Goal: Task Accomplishment & Management: Use online tool/utility

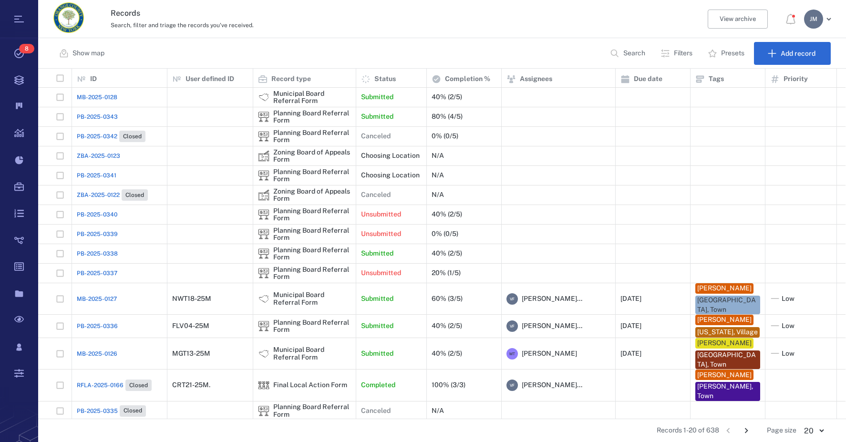
click at [682, 56] on p "Filters" at bounding box center [683, 54] width 19 height 10
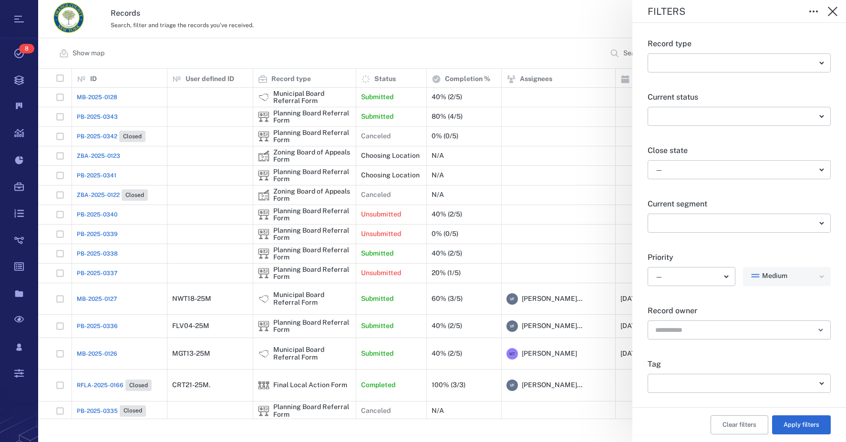
click at [695, 168] on body "Tasks 8 Records Boards Dashboard Reports Record types Guide steps Rules Form bu…" at bounding box center [423, 221] width 846 height 442
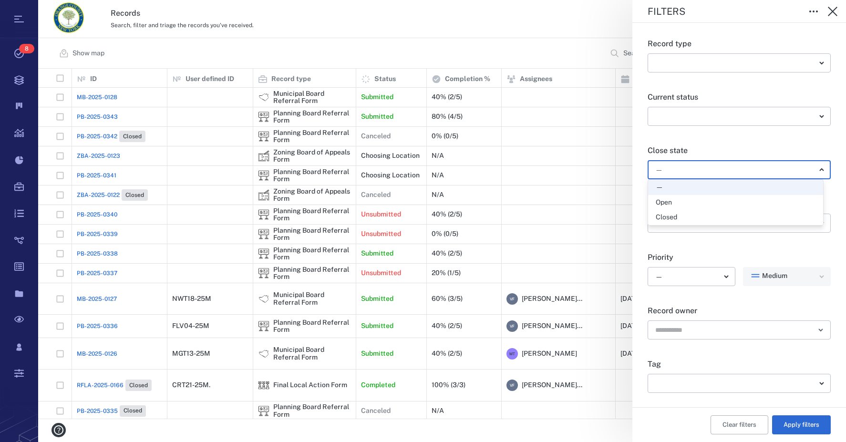
click at [682, 203] on div "Open" at bounding box center [735, 203] width 160 height 10
type input "*****"
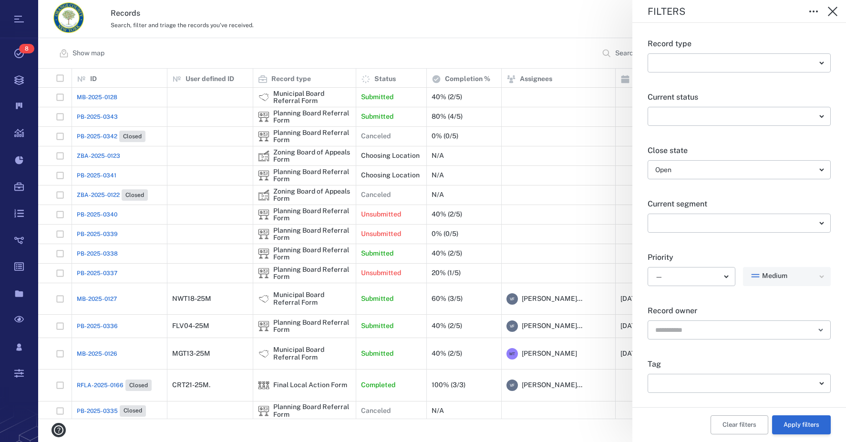
click at [799, 424] on button "Apply filters" at bounding box center [801, 424] width 59 height 19
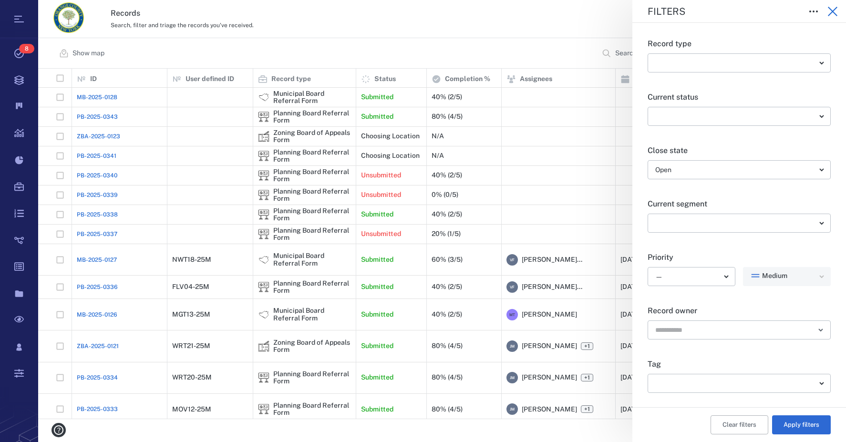
click at [833, 13] on icon "button" at bounding box center [832, 12] width 10 height 10
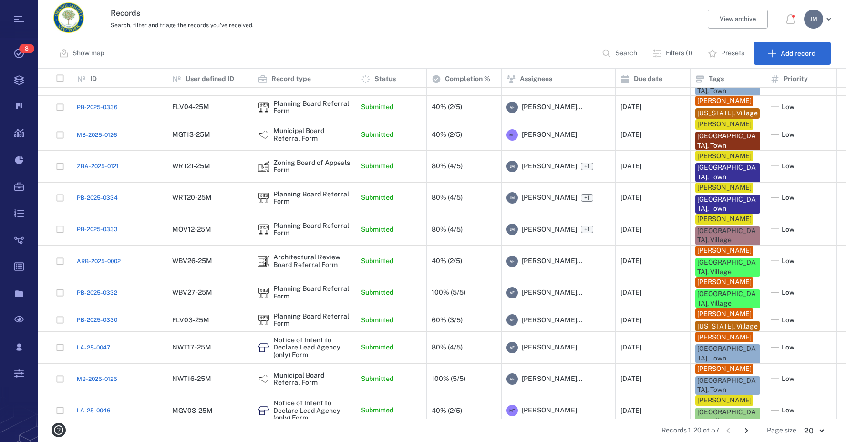
scroll to position [191, 0]
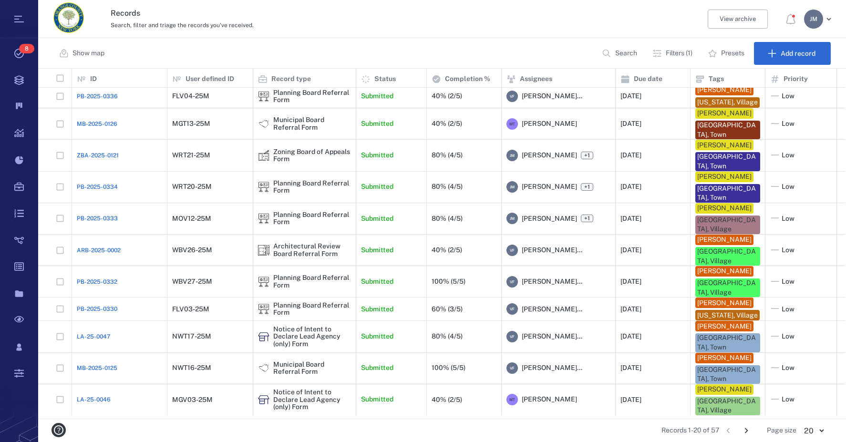
click at [747, 430] on icon "Go to next page" at bounding box center [746, 430] width 10 height 10
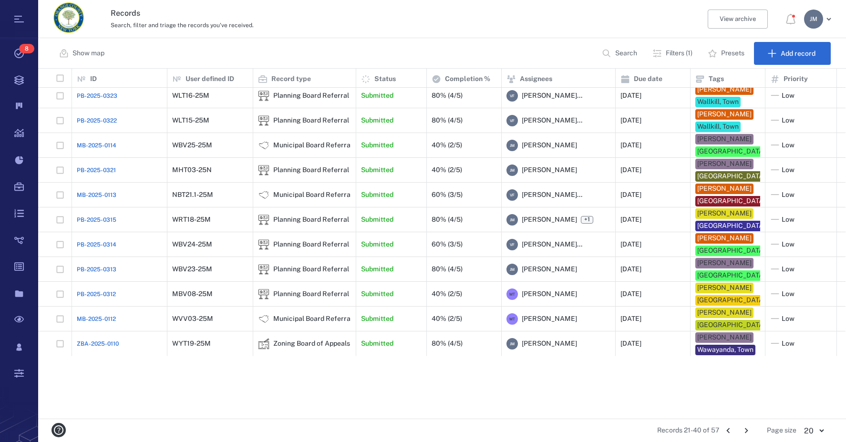
scroll to position [179, 0]
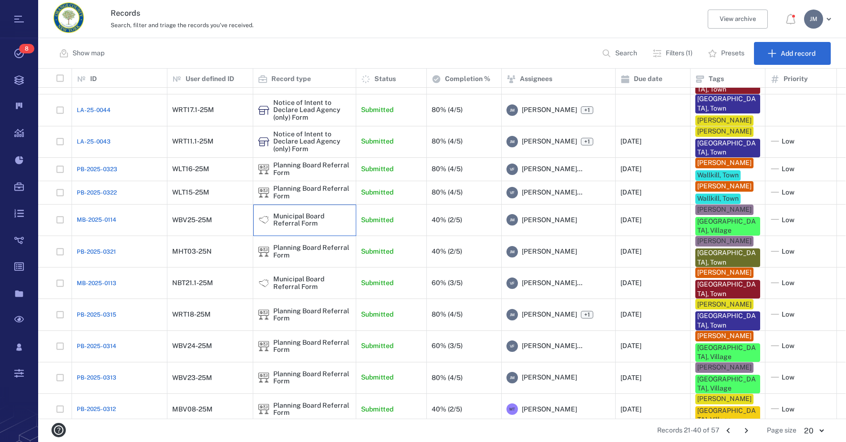
click at [274, 227] on div "Municipal Board Referral Form" at bounding box center [312, 220] width 78 height 15
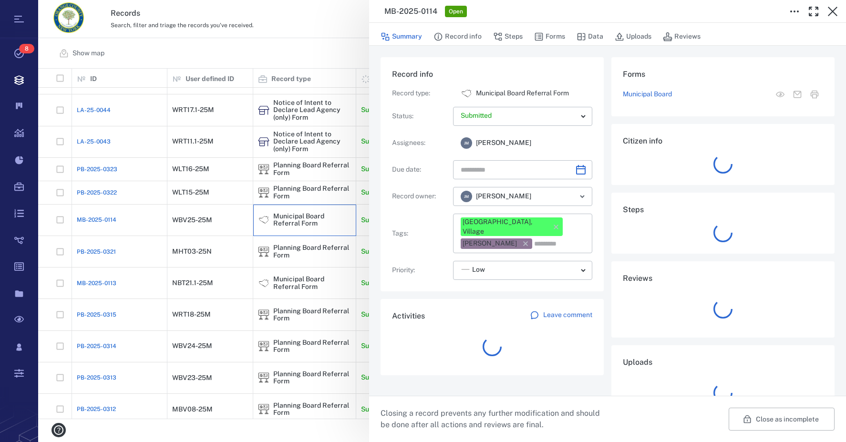
type input "**********"
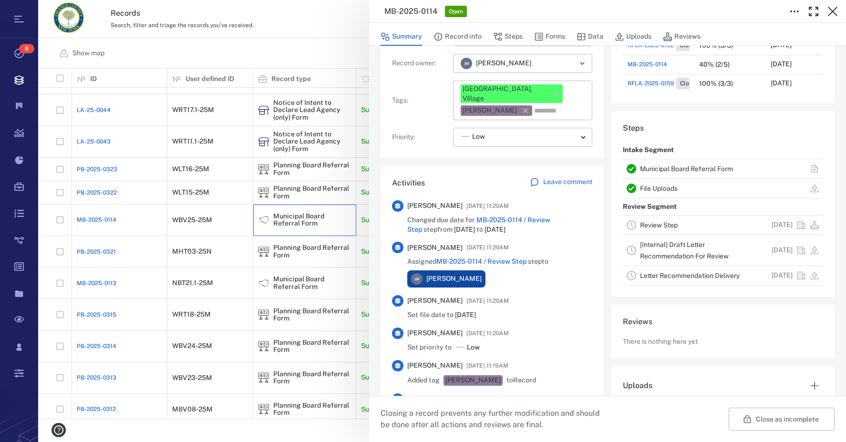
scroll to position [143, 0]
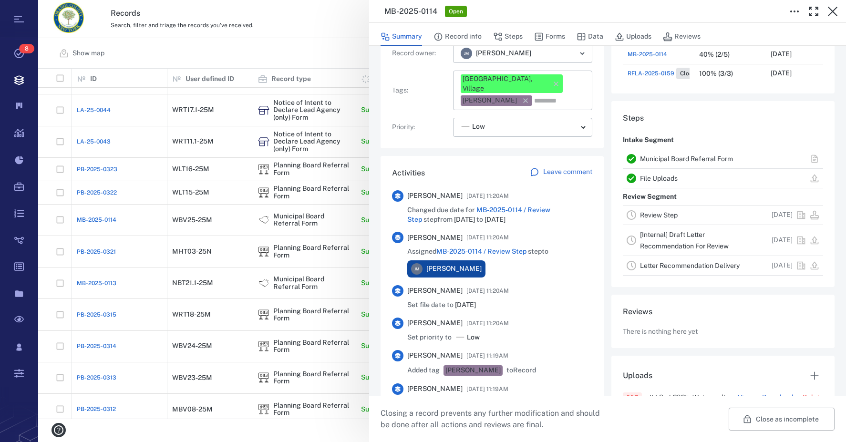
click at [653, 214] on link "Review Step" at bounding box center [659, 215] width 38 height 8
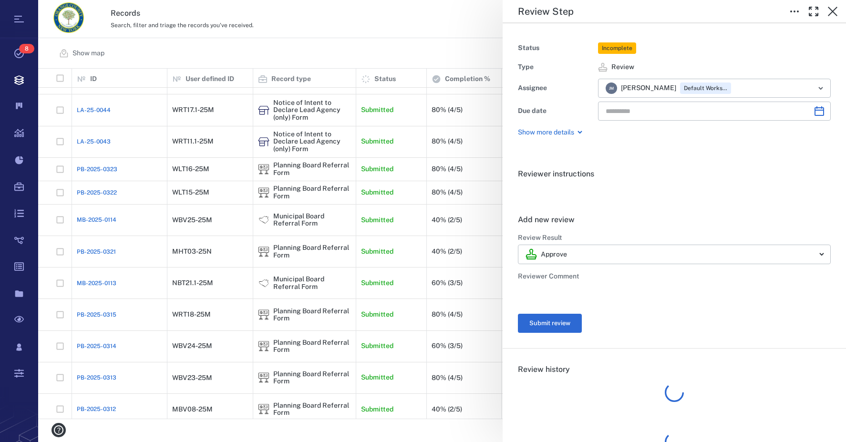
type input "**********"
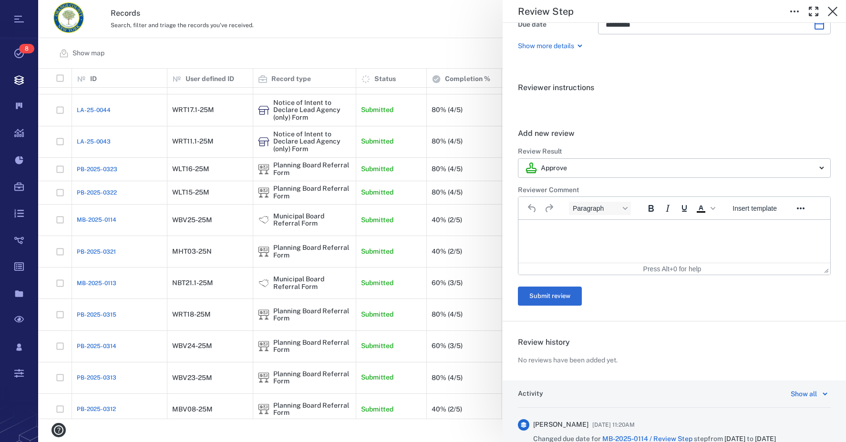
scroll to position [95, 0]
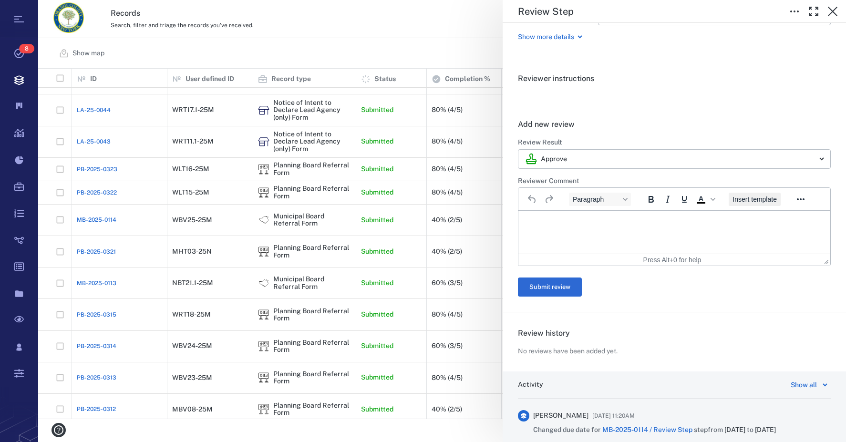
click at [744, 204] on button "Insert template" at bounding box center [754, 199] width 52 height 13
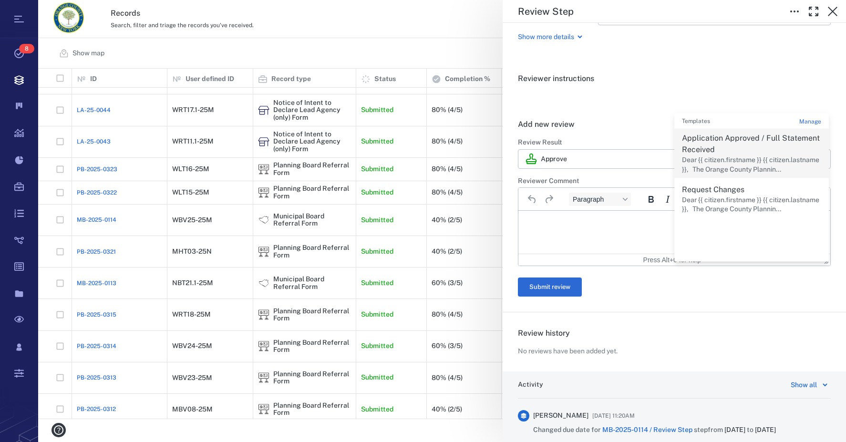
click at [701, 168] on p "Dear {{ citizen.firstname }} {{ citizen.lastname }}, The Orange County Plannin.…" at bounding box center [751, 164] width 139 height 19
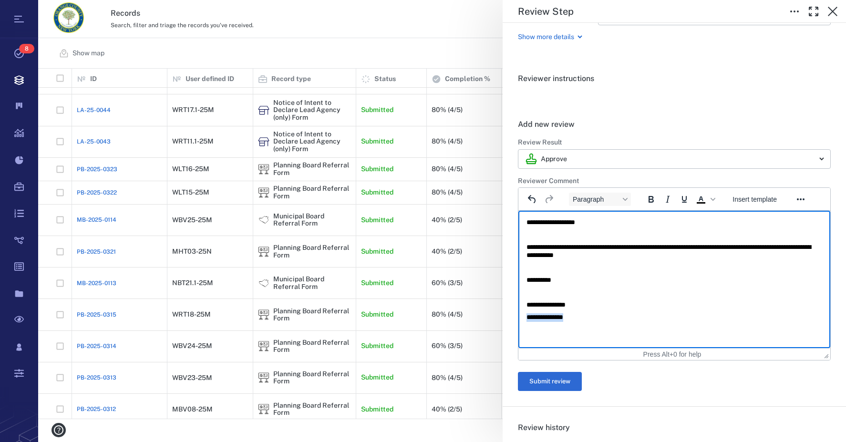
drag, startPoint x: 587, startPoint y: 314, endPoint x: 963, endPoint y: 526, distance: 431.8
click at [518, 315] on html "**********" at bounding box center [674, 270] width 312 height 118
click at [539, 383] on button "Submit review" at bounding box center [550, 381] width 64 height 19
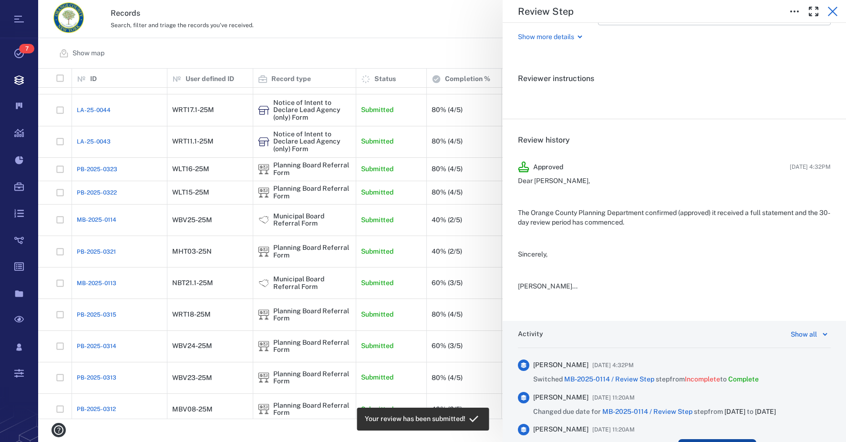
click at [831, 12] on icon "button" at bounding box center [832, 11] width 11 height 11
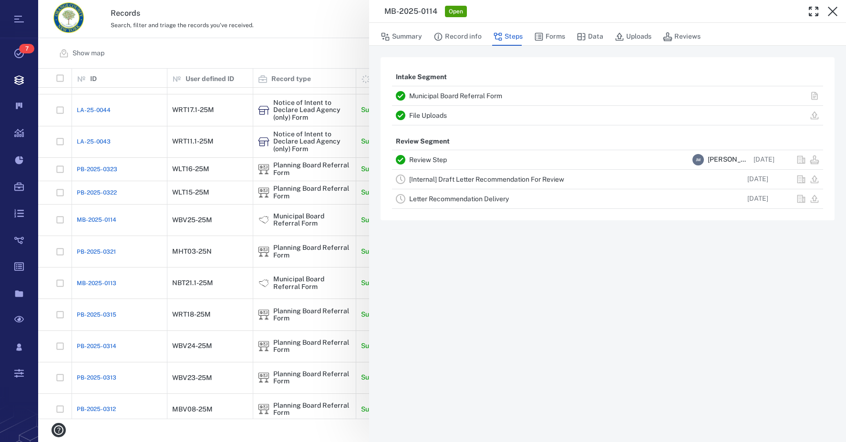
click at [447, 177] on link "[Internal] Draft Letter Recommendation For Review" at bounding box center [486, 179] width 155 height 8
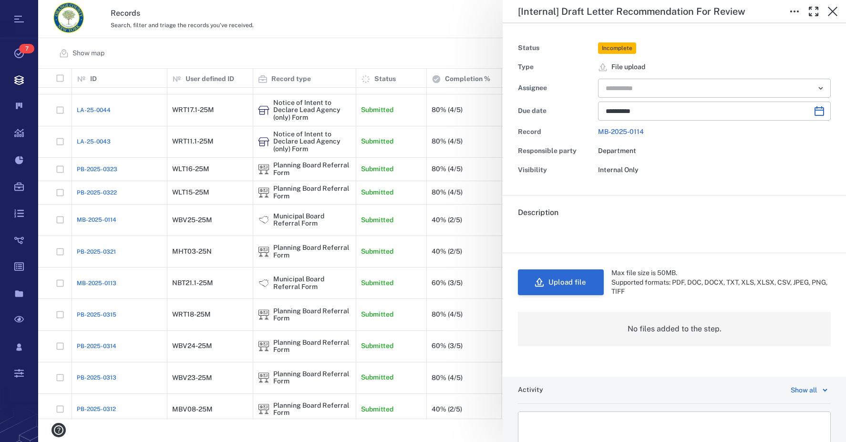
click at [569, 285] on button "Upload file" at bounding box center [561, 282] width 86 height 26
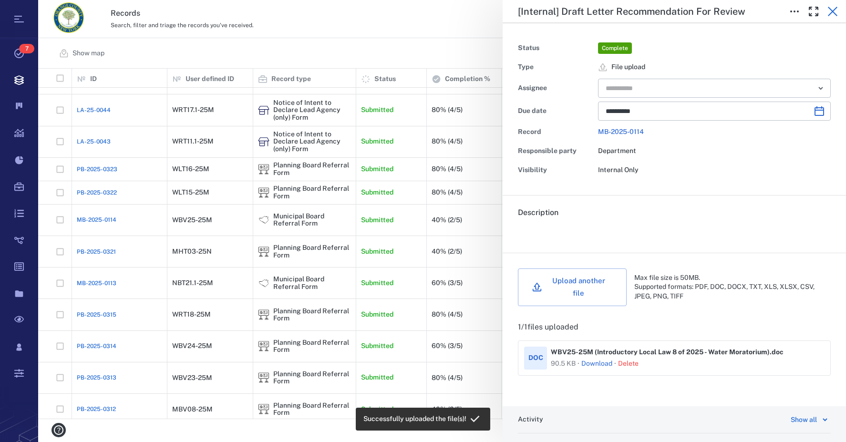
click at [835, 15] on icon "button" at bounding box center [832, 11] width 11 height 11
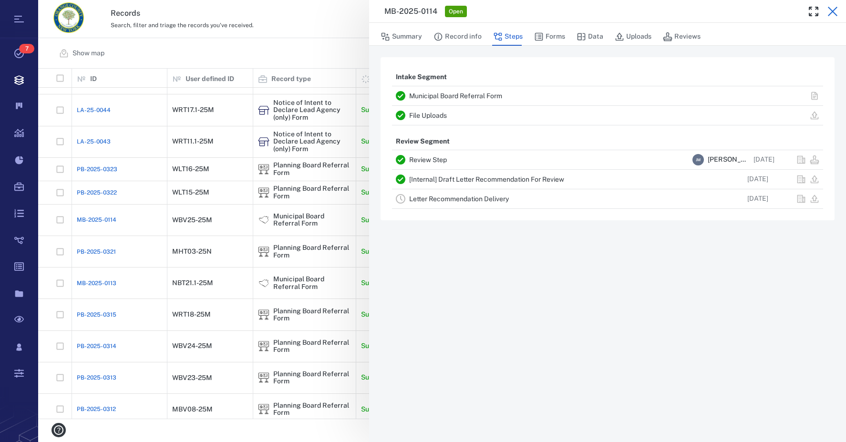
click at [831, 9] on icon "button" at bounding box center [832, 11] width 11 height 11
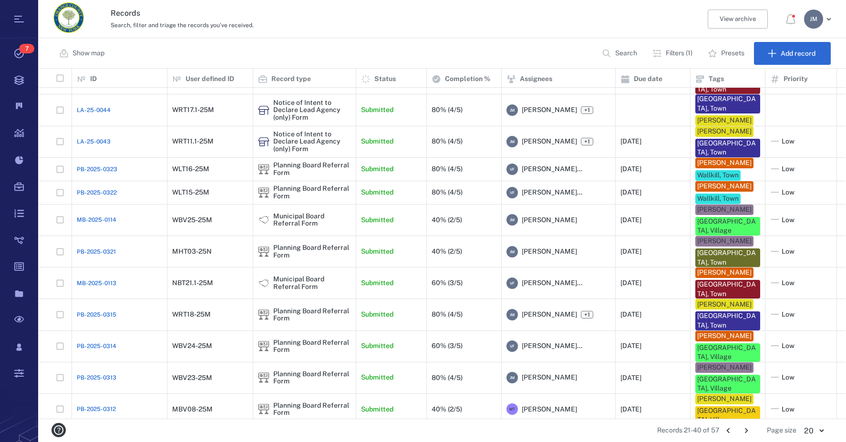
click at [748, 433] on icon "Go to next page" at bounding box center [746, 430] width 10 height 10
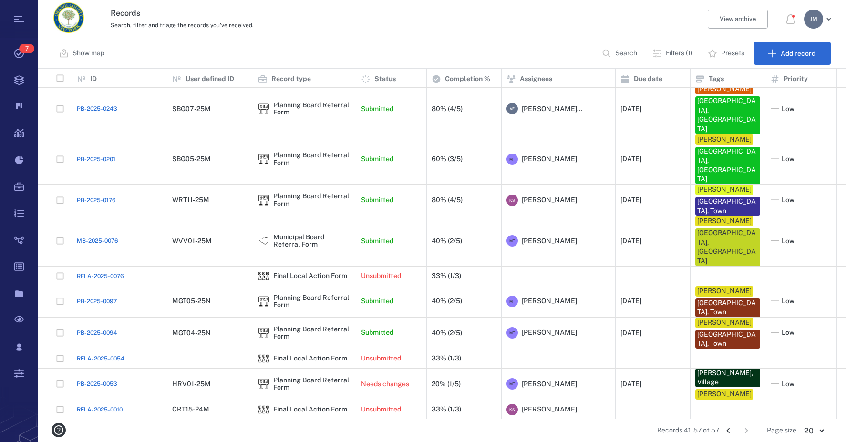
scroll to position [140, 0]
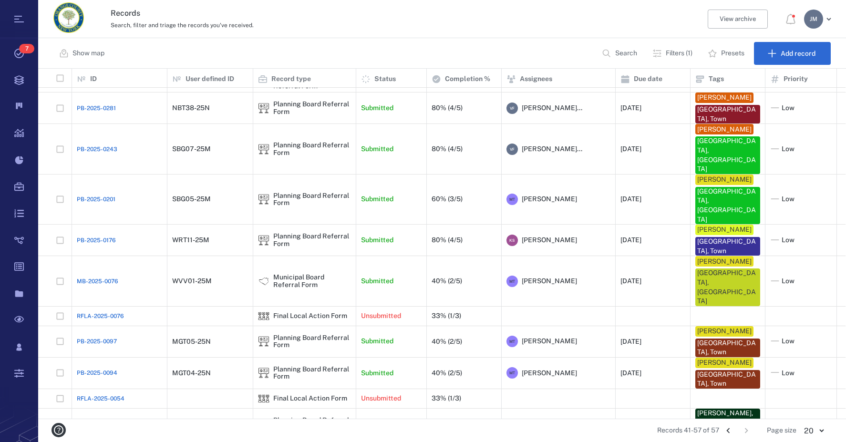
click at [729, 430] on icon "Go to previous page" at bounding box center [728, 430] width 10 height 10
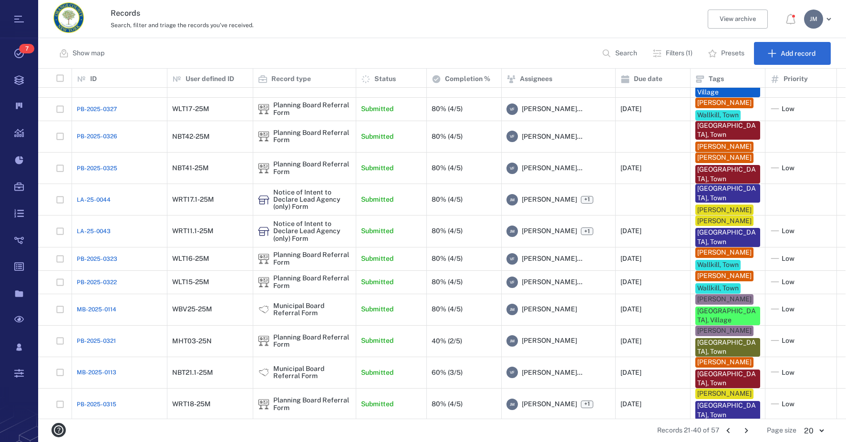
click at [810, 19] on div "[PERSON_NAME]" at bounding box center [813, 19] width 19 height 19
click at [770, 86] on span "Log out" at bounding box center [762, 83] width 23 height 10
